Goal: Find specific page/section: Find specific page/section

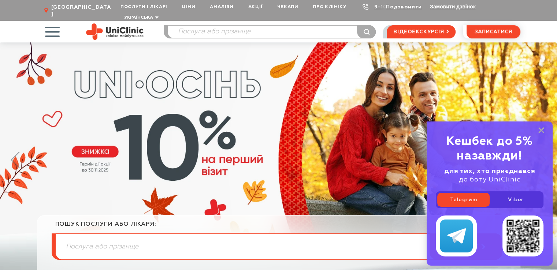
click at [378, 6] on div "Подзвонити" at bounding box center [400, 6] width 44 height 7
click at [363, 5] on icon at bounding box center [365, 7] width 6 height 6
click at [394, 7] on link "Подзвонити" at bounding box center [404, 6] width 36 height 5
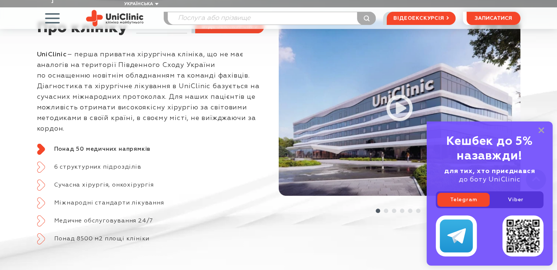
scroll to position [293, 0]
click at [542, 131] on rect at bounding box center [541, 130] width 6 height 6
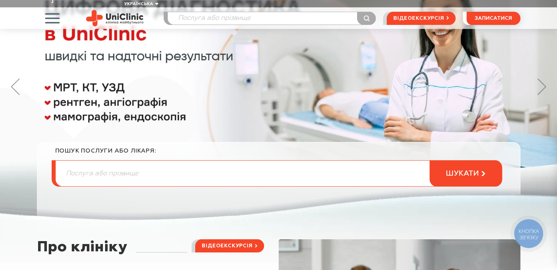
scroll to position [73, 0]
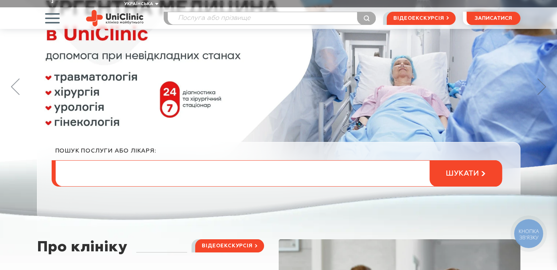
click at [142, 168] on input "search" at bounding box center [279, 174] width 446 height 26
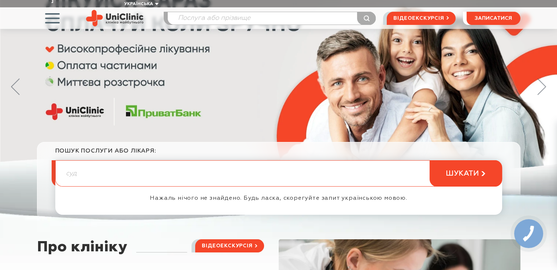
type input "суд"
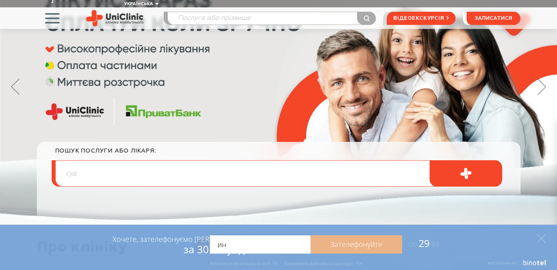
type input "ин"
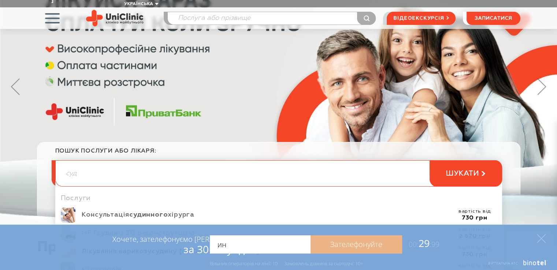
scroll to position [146, 0]
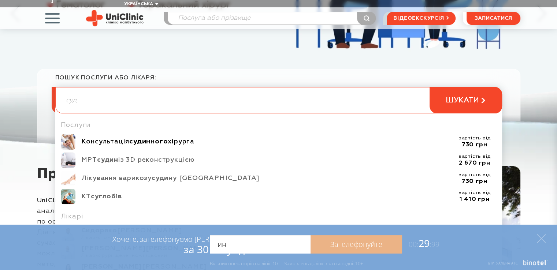
click at [171, 138] on div "Консультація судинного хірурга" at bounding box center [266, 142] width 371 height 8
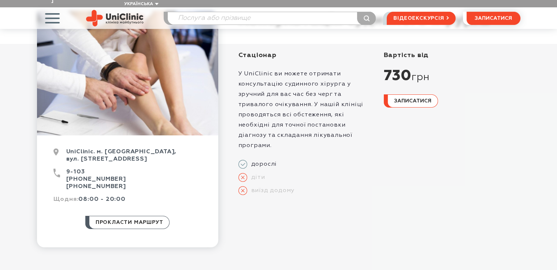
scroll to position [73, 0]
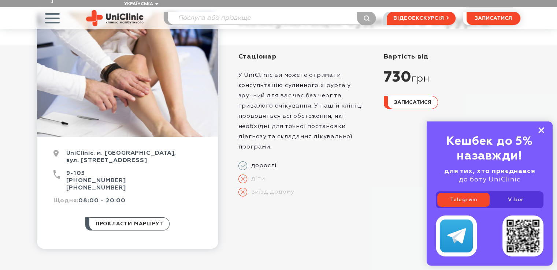
click at [539, 129] on icon at bounding box center [541, 130] width 6 height 6
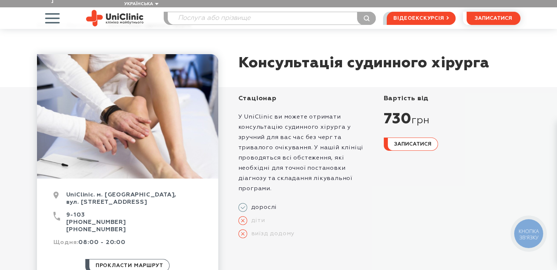
scroll to position [0, 0]
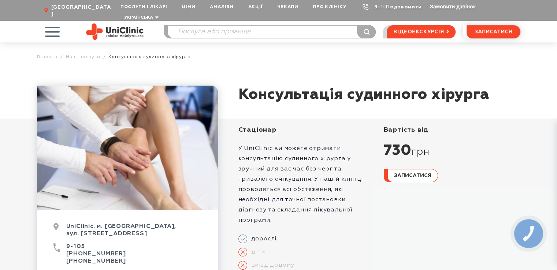
click at [52, 23] on span "button" at bounding box center [52, 31] width 30 height 30
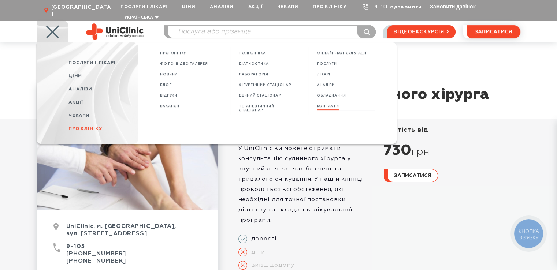
click at [322, 104] on span "КОНТАКТИ" at bounding box center [328, 106] width 22 height 4
